Goal: Information Seeking & Learning: Understand process/instructions

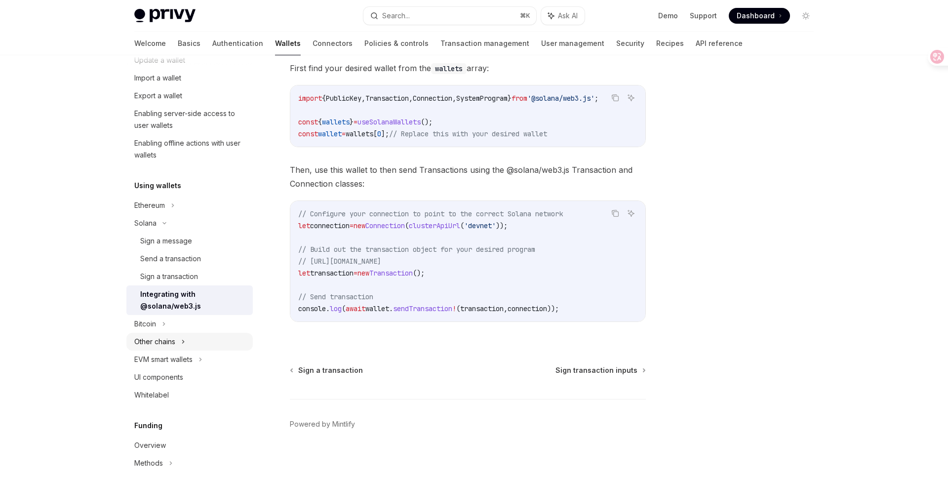
scroll to position [174, 0]
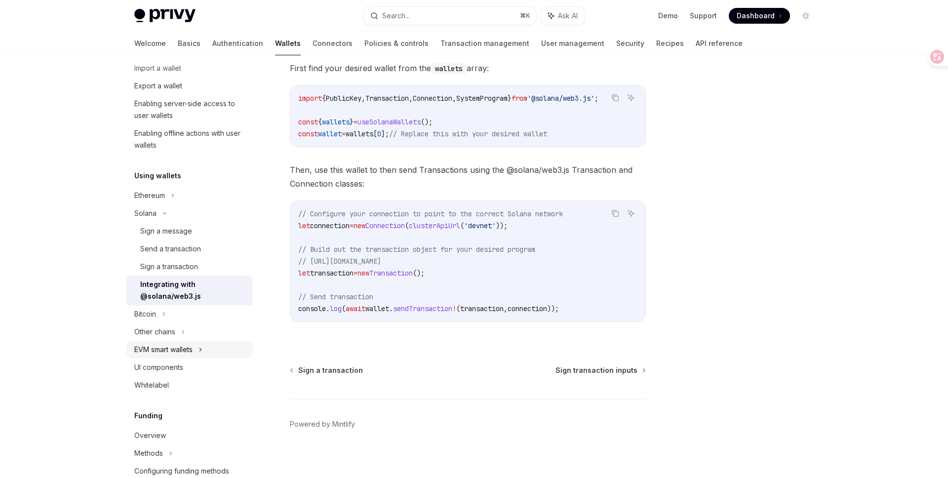
click at [191, 345] on div "EVM smart wallets" at bounding box center [163, 350] width 58 height 12
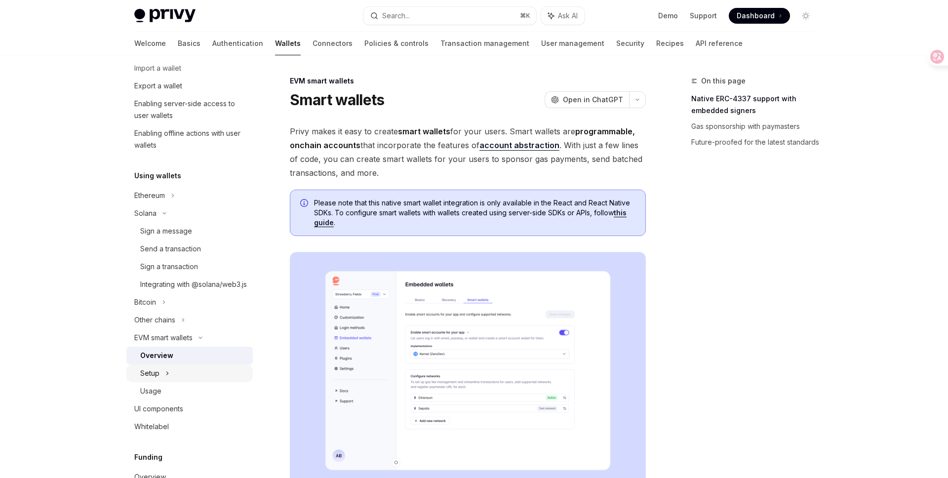
click at [177, 382] on div "Setup" at bounding box center [189, 373] width 126 height 18
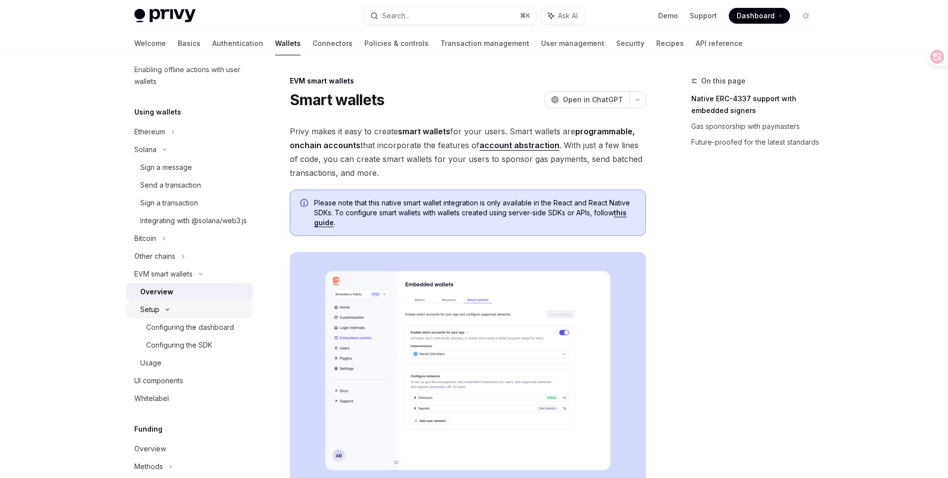
scroll to position [239, 0]
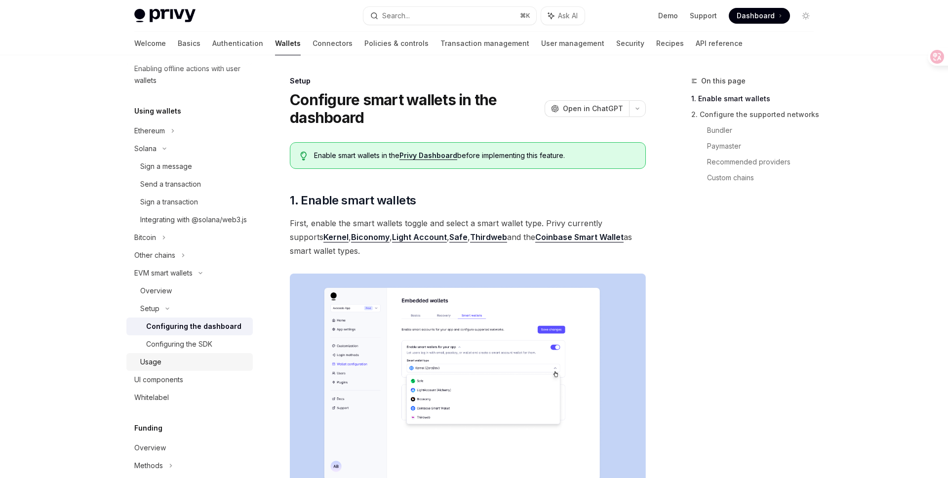
click at [156, 368] on div "Usage" at bounding box center [150, 362] width 21 height 12
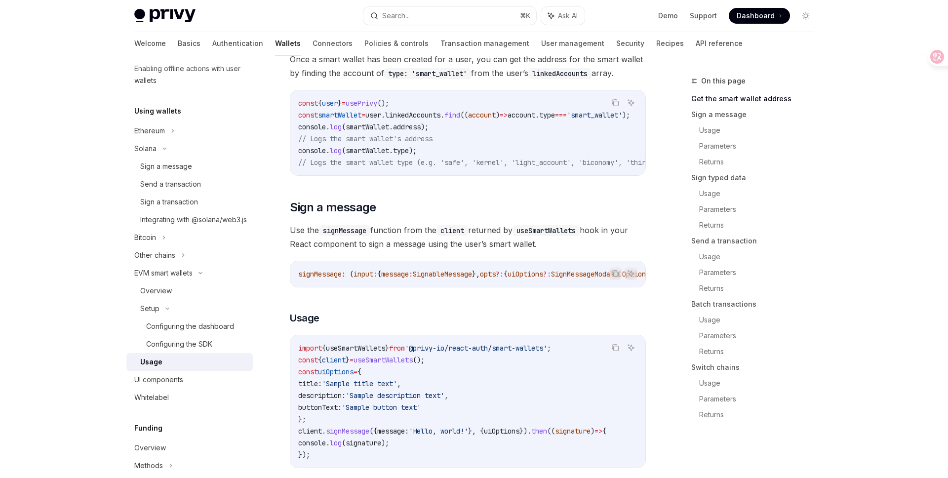
scroll to position [288, 0]
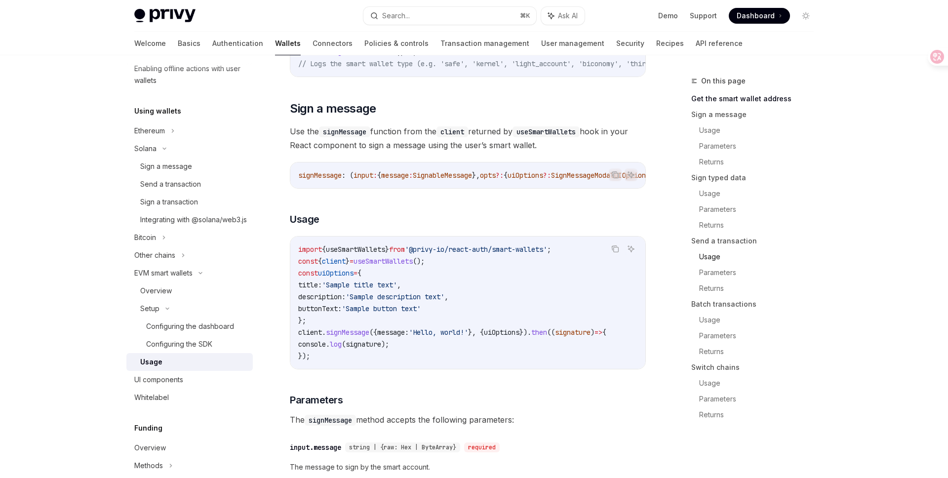
click at [714, 255] on link "Usage" at bounding box center [760, 257] width 122 height 16
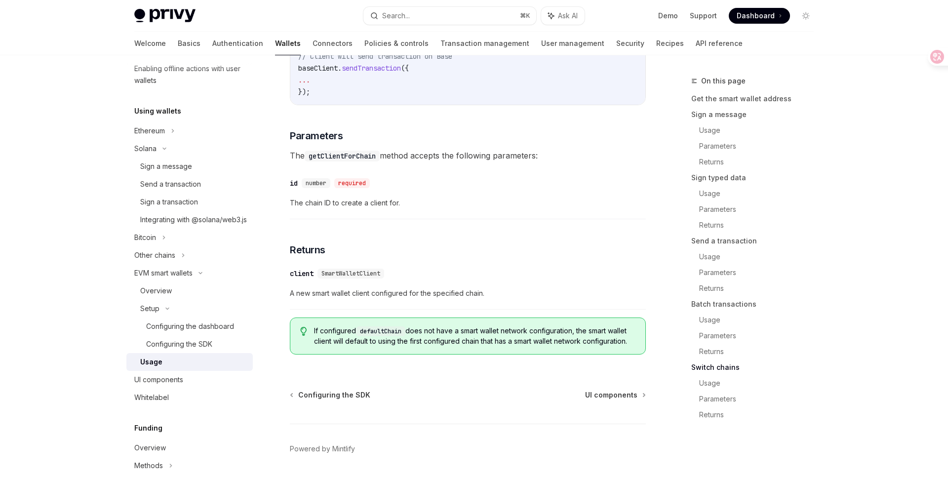
scroll to position [2998, 0]
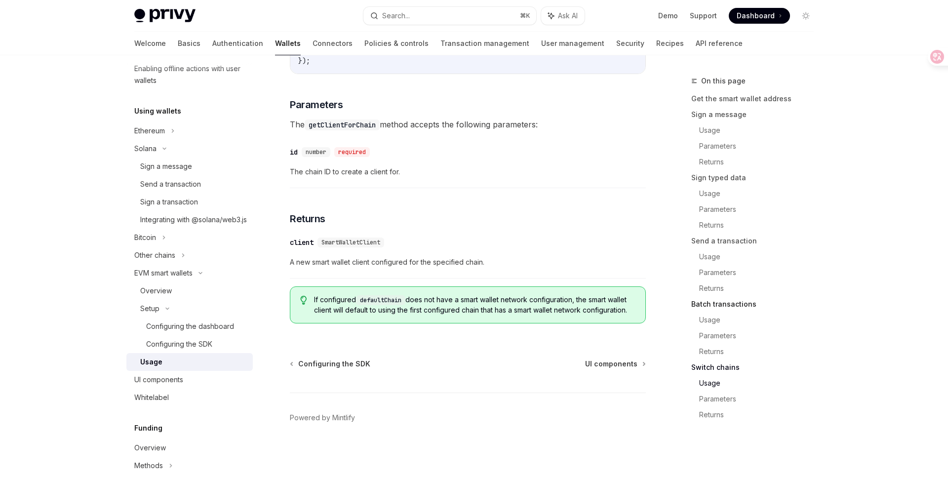
click at [711, 307] on link "Batch transactions" at bounding box center [756, 304] width 130 height 16
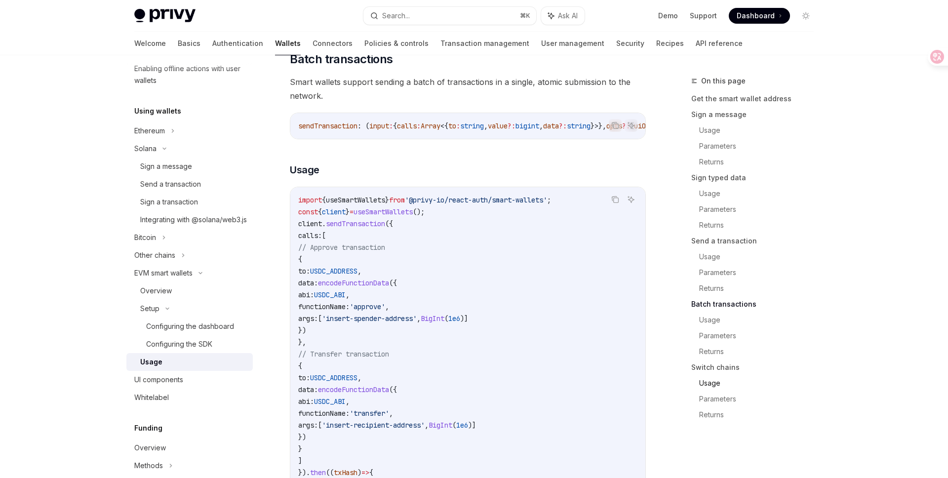
click at [710, 384] on link "Usage" at bounding box center [760, 383] width 122 height 16
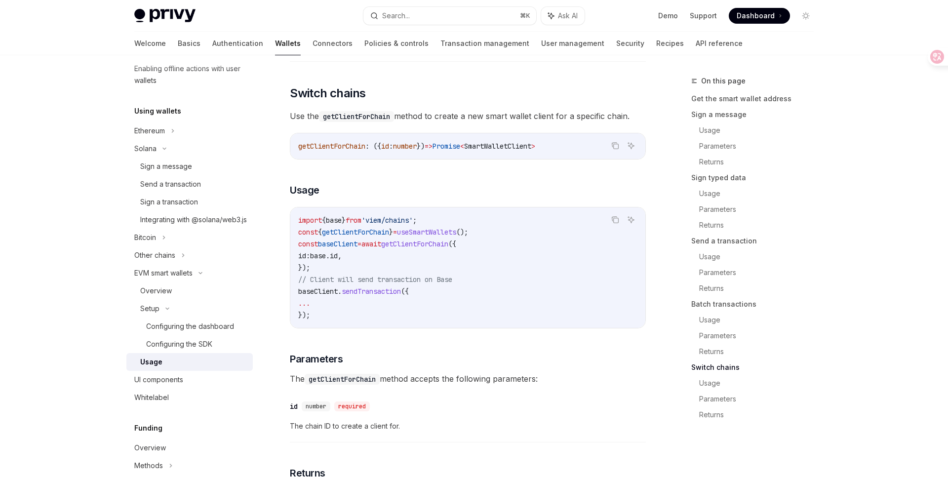
scroll to position [2674, 0]
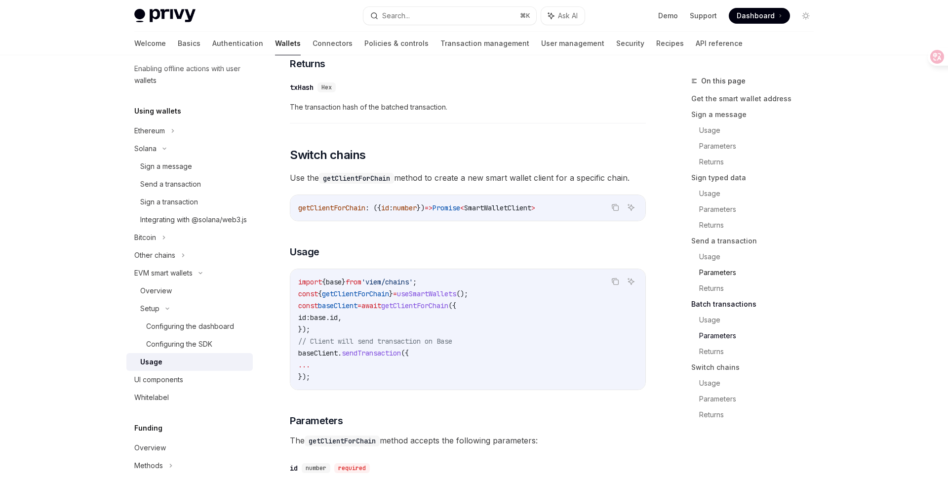
click at [717, 271] on link "Parameters" at bounding box center [760, 273] width 122 height 16
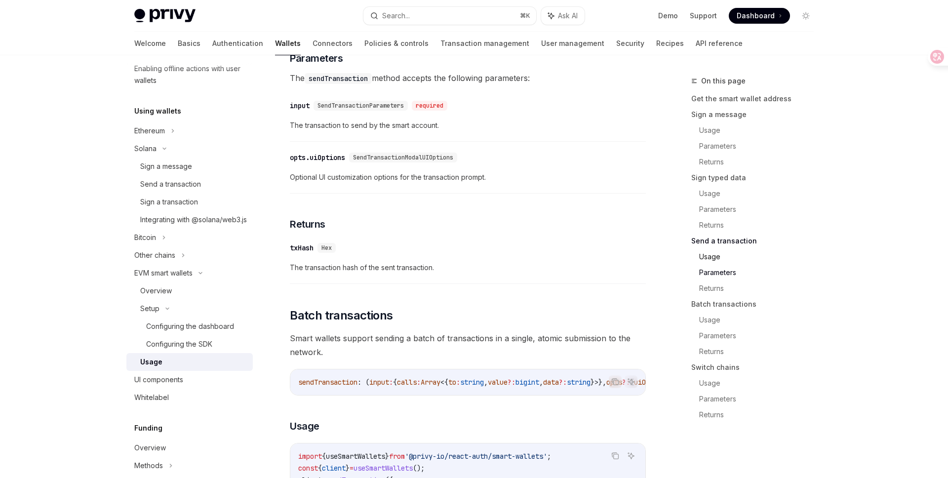
click at [717, 262] on link "Usage" at bounding box center [760, 257] width 122 height 16
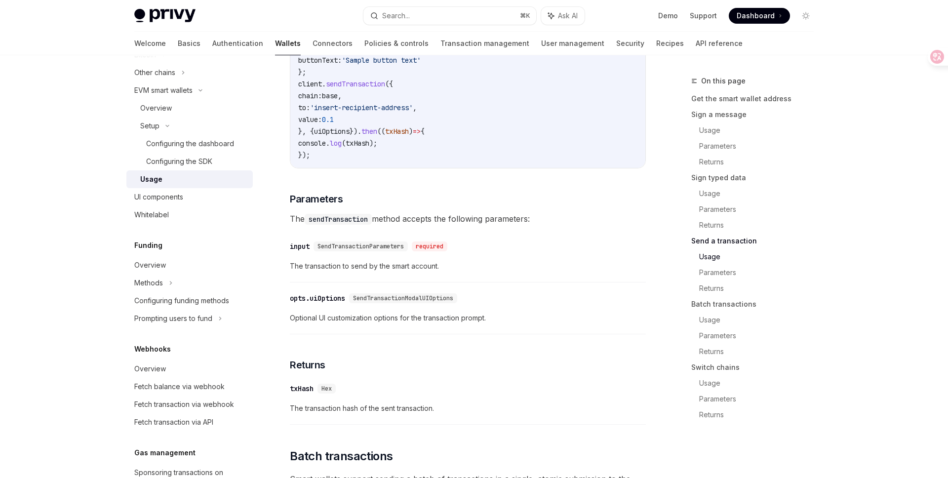
scroll to position [451, 0]
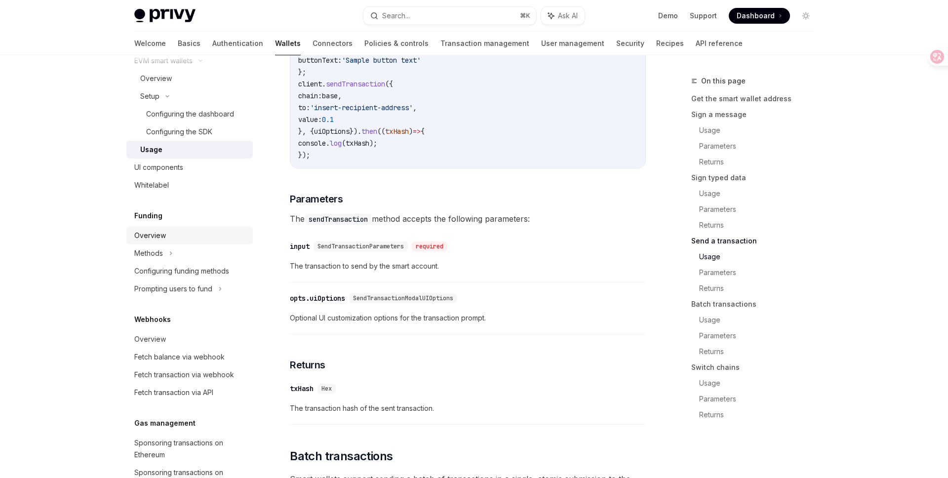
click at [158, 242] on div "Overview" at bounding box center [150, 236] width 32 height 12
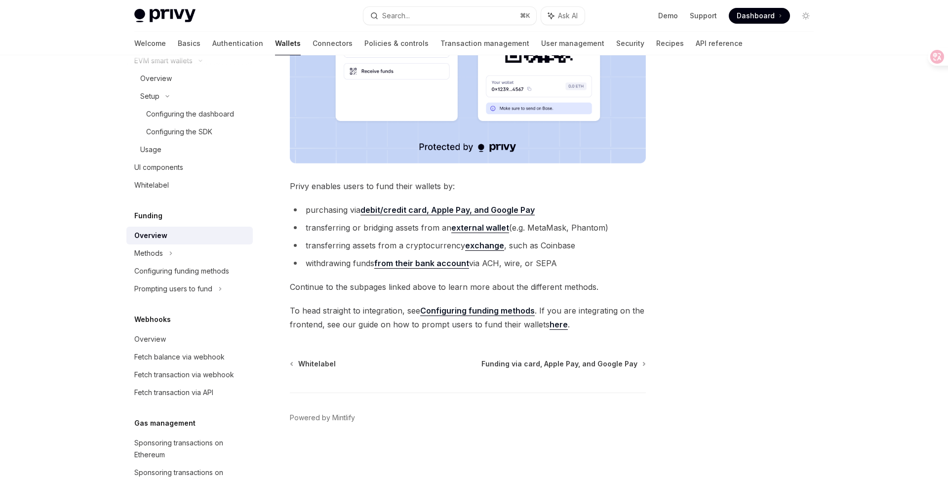
scroll to position [290, 0]
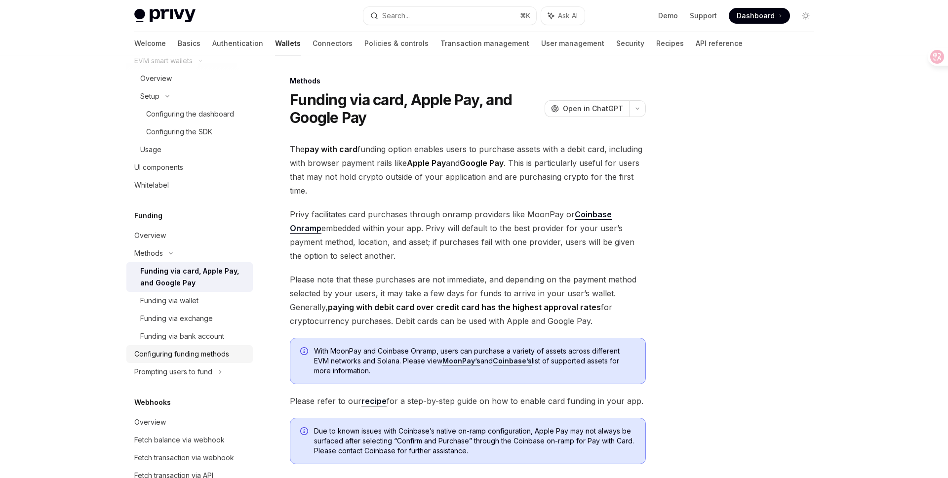
click at [184, 360] on div "Configuring funding methods" at bounding box center [181, 354] width 95 height 12
type textarea "*"
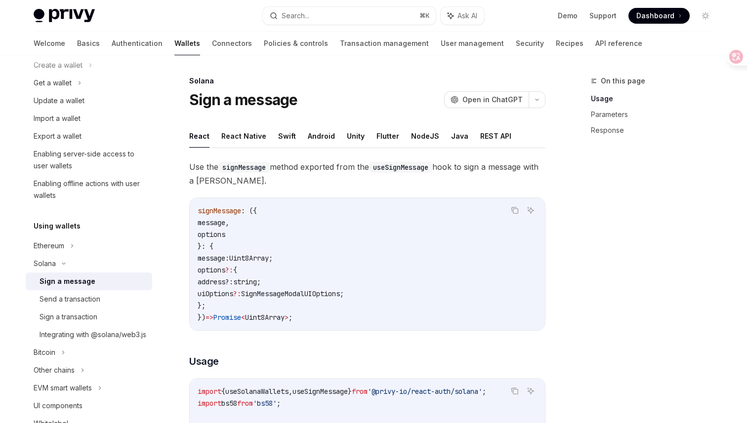
scroll to position [95, 0]
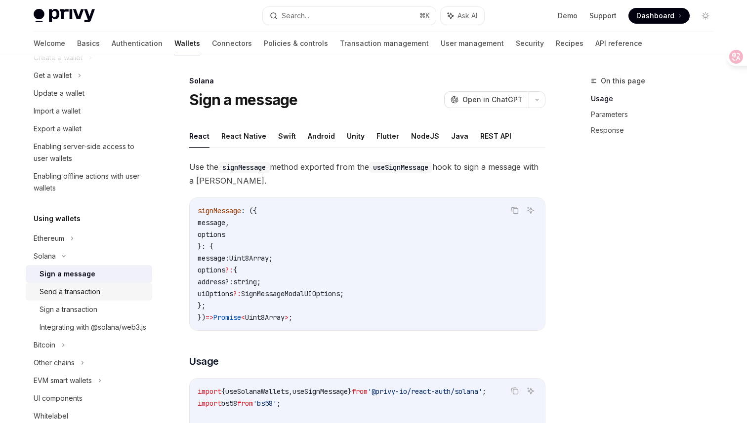
click at [81, 292] on div "Send a transaction" at bounding box center [70, 292] width 61 height 12
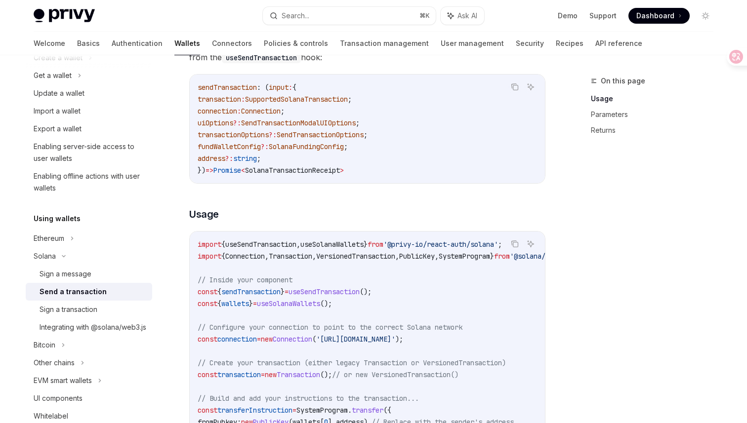
scroll to position [160, 0]
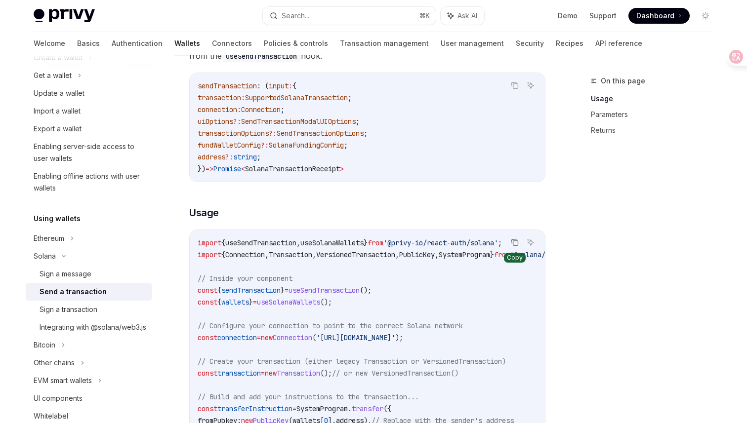
click at [514, 244] on icon "Copy the contents from the code block" at bounding box center [515, 243] width 8 height 8
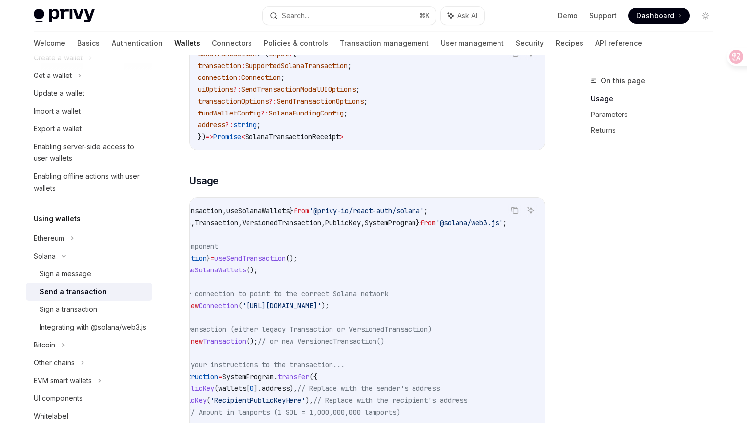
scroll to position [0, 0]
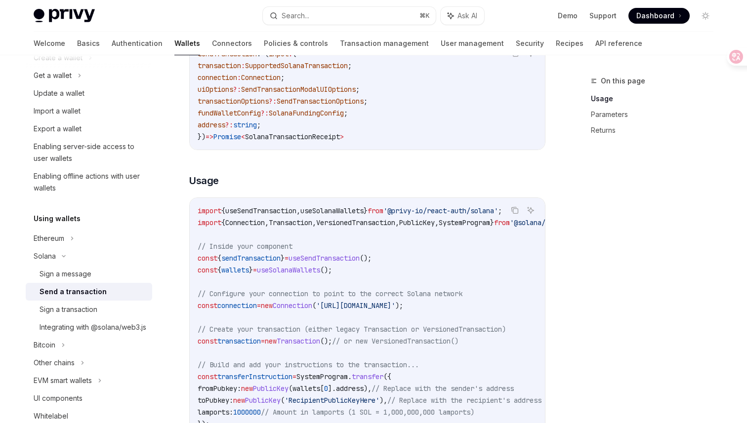
click at [77, 293] on div "Send a transaction" at bounding box center [73, 292] width 67 height 12
click at [79, 276] on div "Sign a message" at bounding box center [66, 274] width 52 height 12
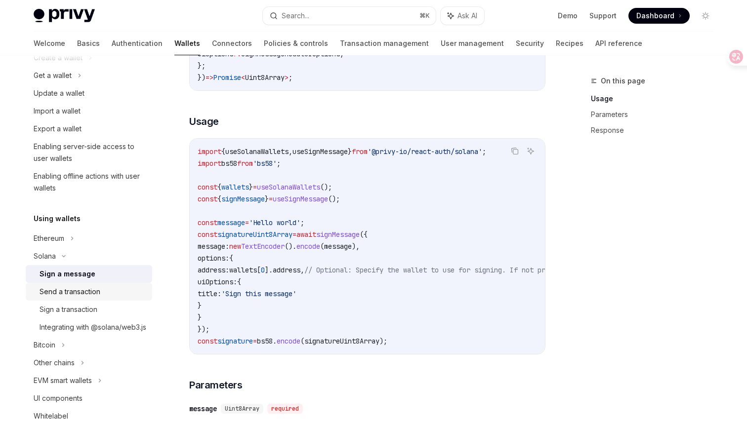
click at [100, 292] on div "Send a transaction" at bounding box center [70, 292] width 61 height 12
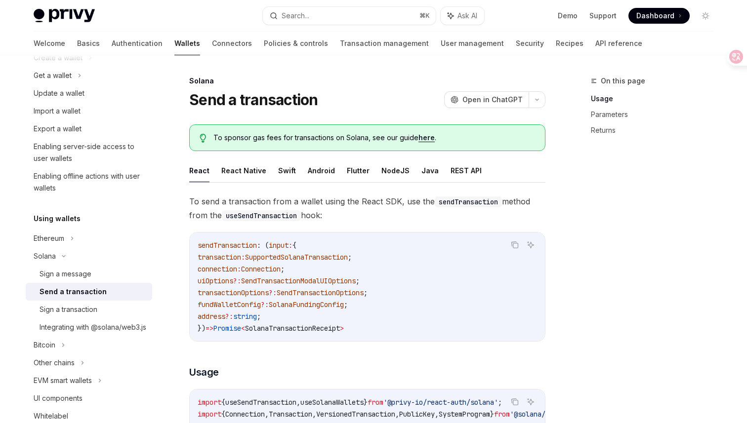
type textarea "*"
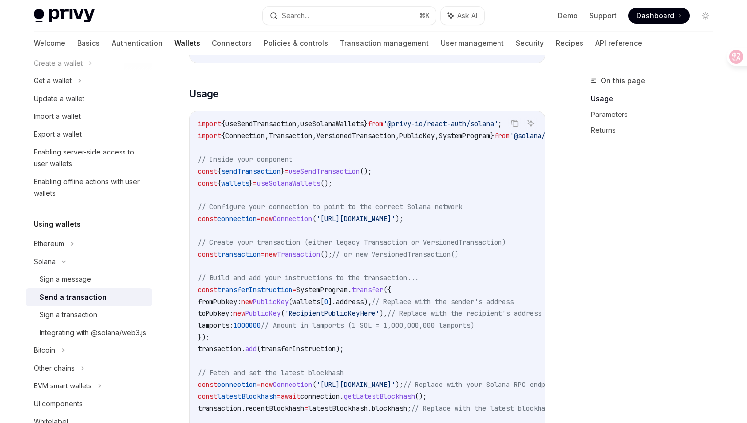
scroll to position [280, 0]
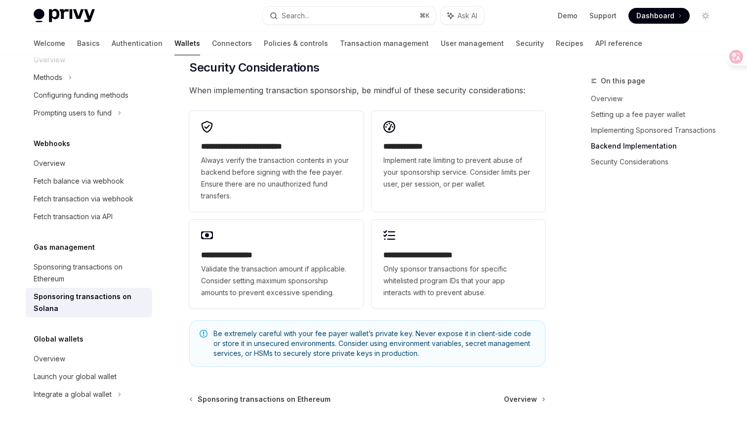
scroll to position [2905, 0]
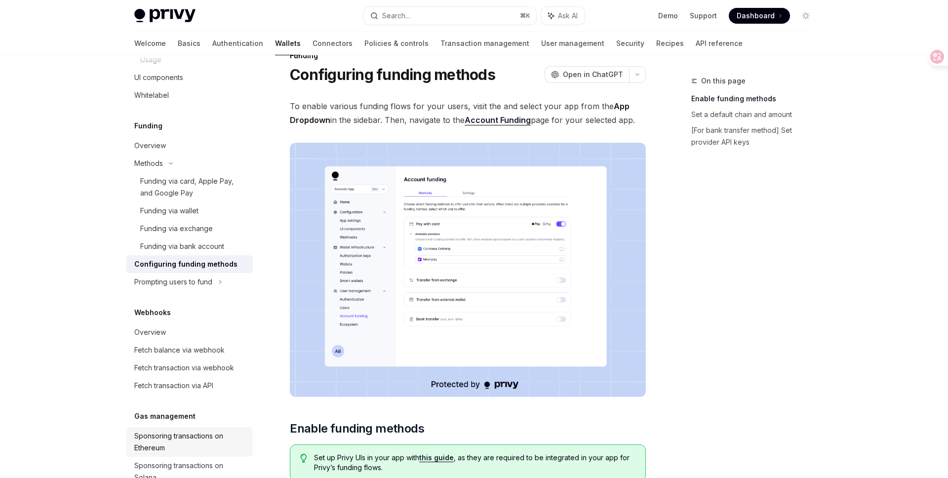
scroll to position [538, 0]
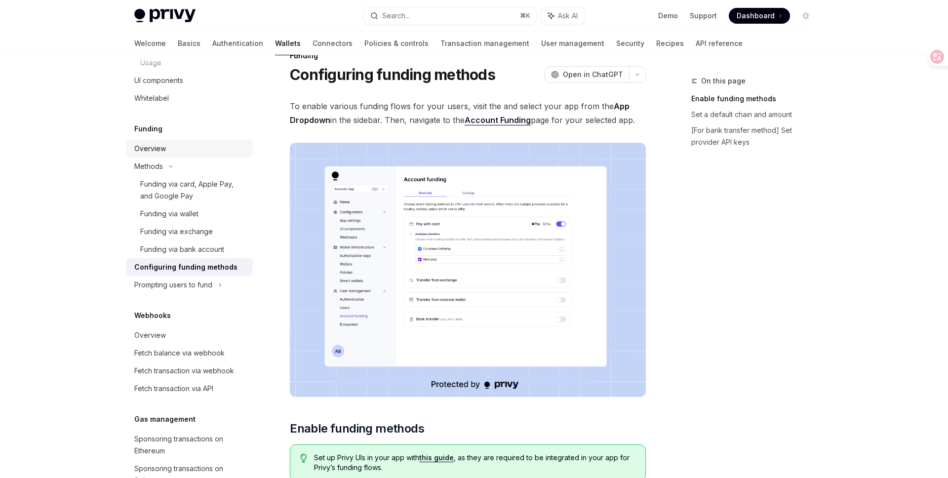
click at [160, 155] on div "Overview" at bounding box center [150, 149] width 32 height 12
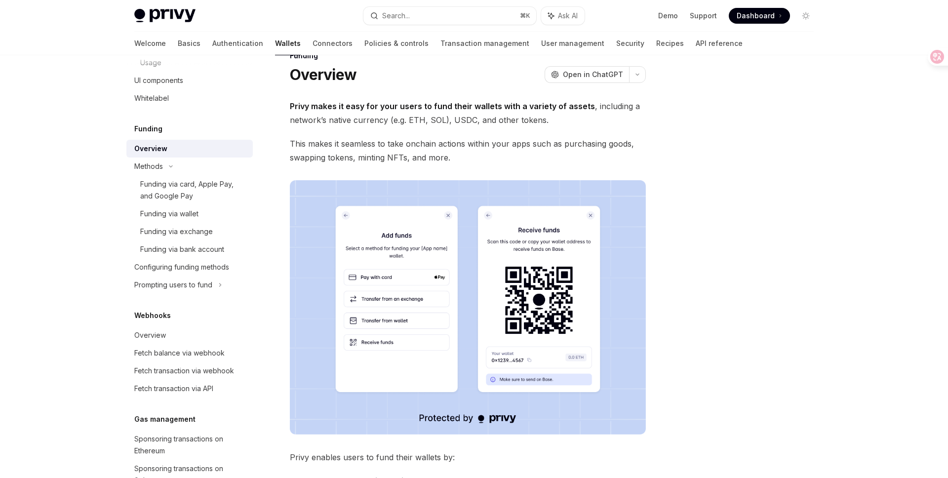
type textarea "*"
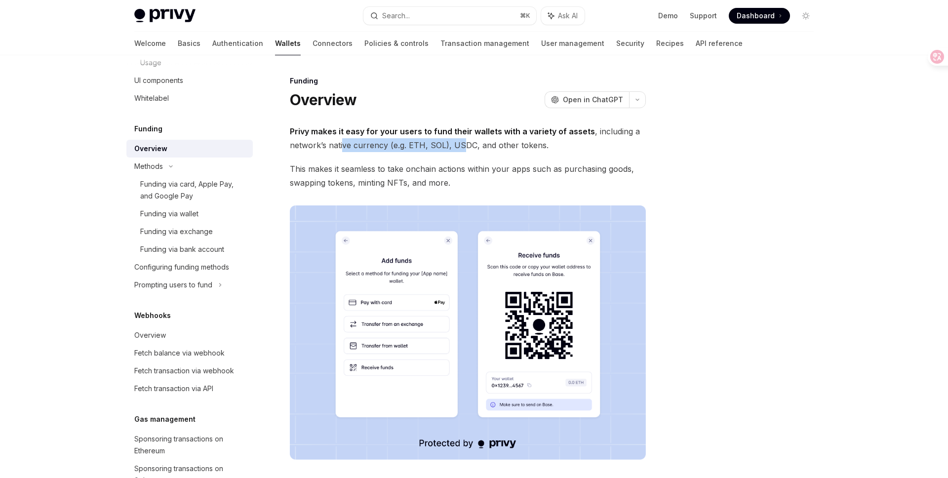
drag, startPoint x: 344, startPoint y: 148, endPoint x: 460, endPoint y: 141, distance: 116.8
click at [460, 141] on span "Privy makes it easy for your users to fund their wallets with a variety of asse…" at bounding box center [468, 138] width 356 height 28
click at [543, 142] on span "Privy makes it easy for your users to fund their wallets with a variety of asse…" at bounding box center [468, 138] width 356 height 28
drag, startPoint x: 541, startPoint y: 144, endPoint x: 591, endPoint y: 133, distance: 50.7
click at [591, 133] on span "Privy makes it easy for your users to fund their wallets with a variety of asse…" at bounding box center [468, 138] width 356 height 28
